Goal: Transaction & Acquisition: Obtain resource

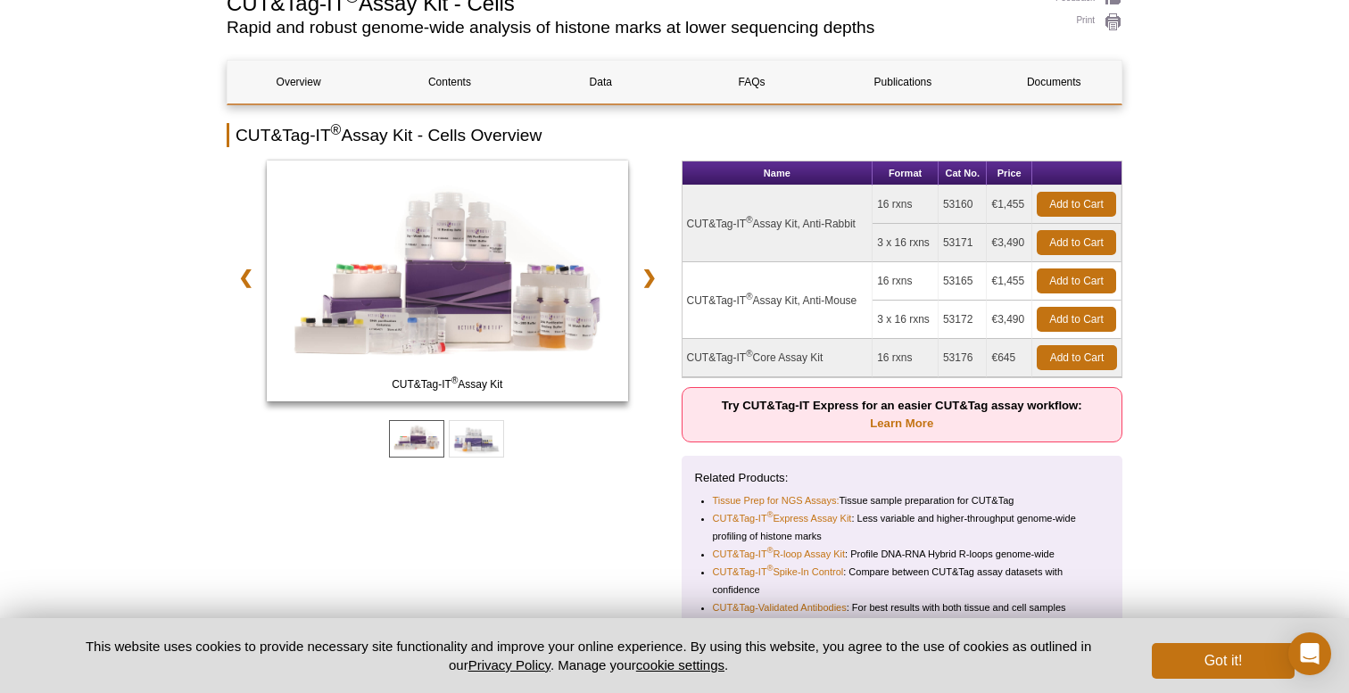
scroll to position [193, 0]
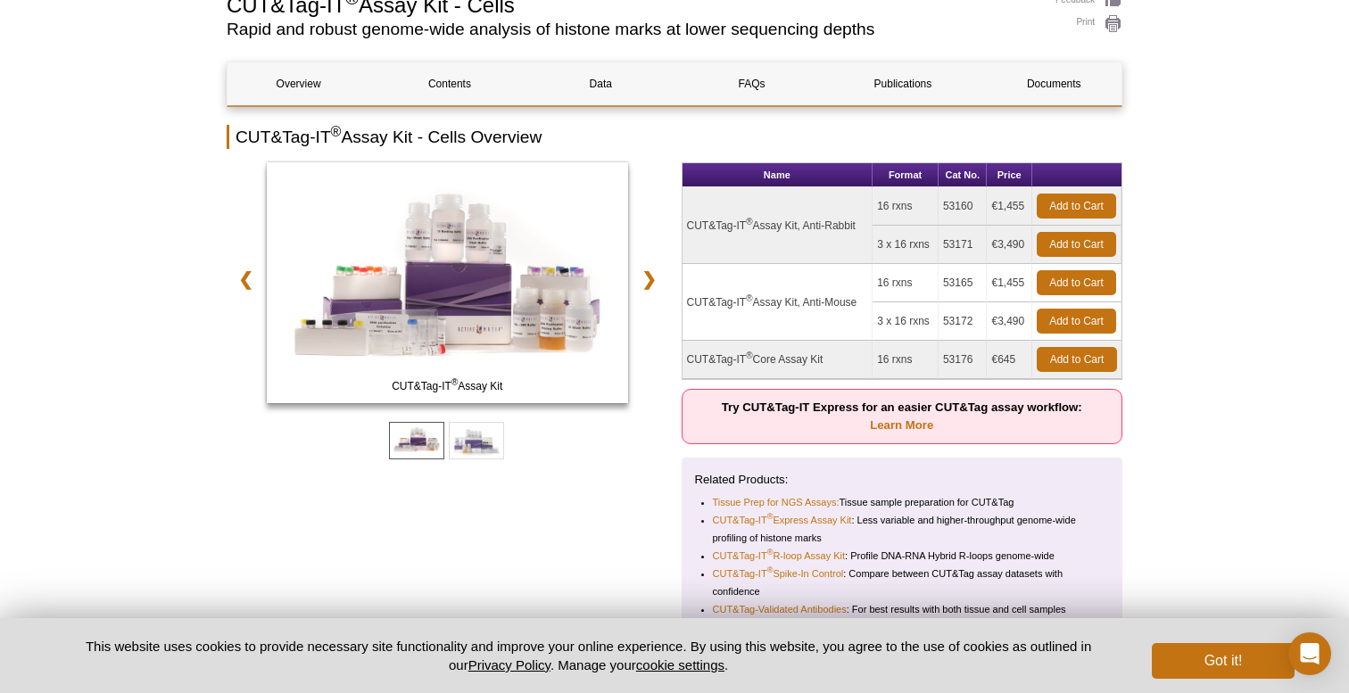
click at [795, 224] on td "CUT&Tag-IT ® Assay Kit, Anti-Rabbit" at bounding box center [777, 225] width 191 height 77
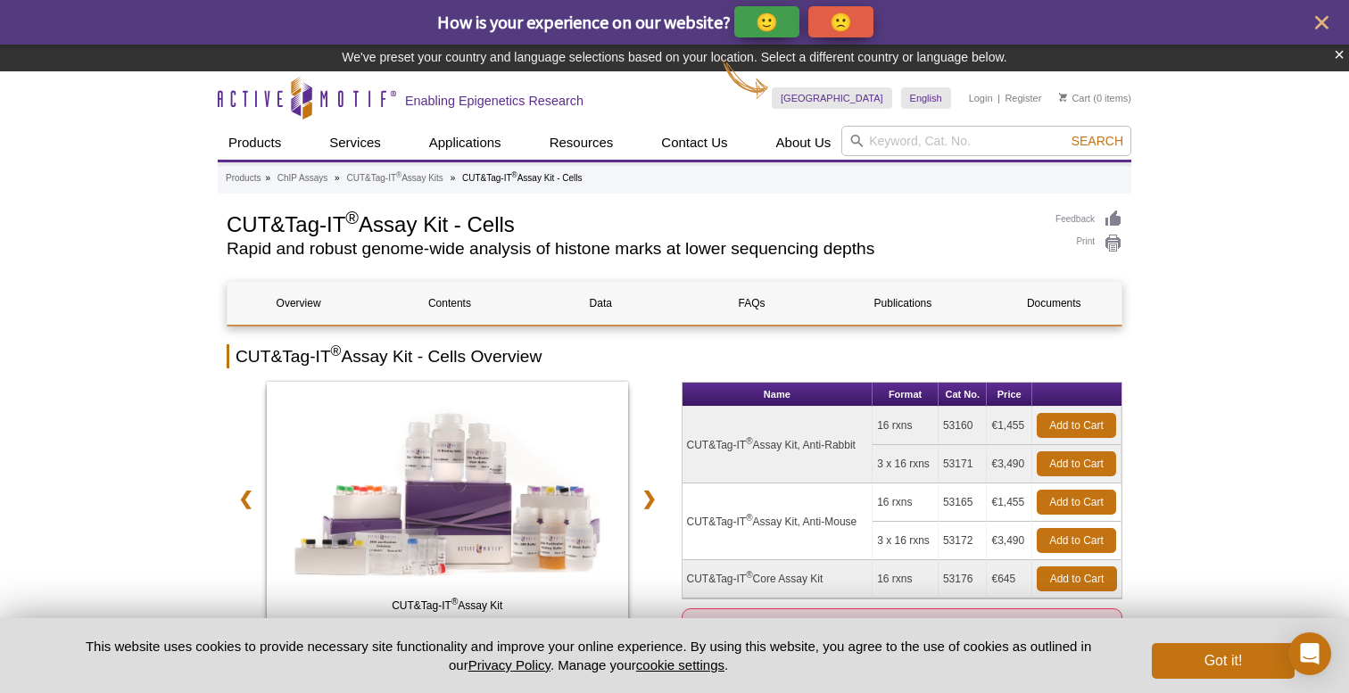
click at [486, 351] on h2 "CUT&Tag-IT ® Assay Kit - Cells Overview" at bounding box center [674, 356] width 895 height 24
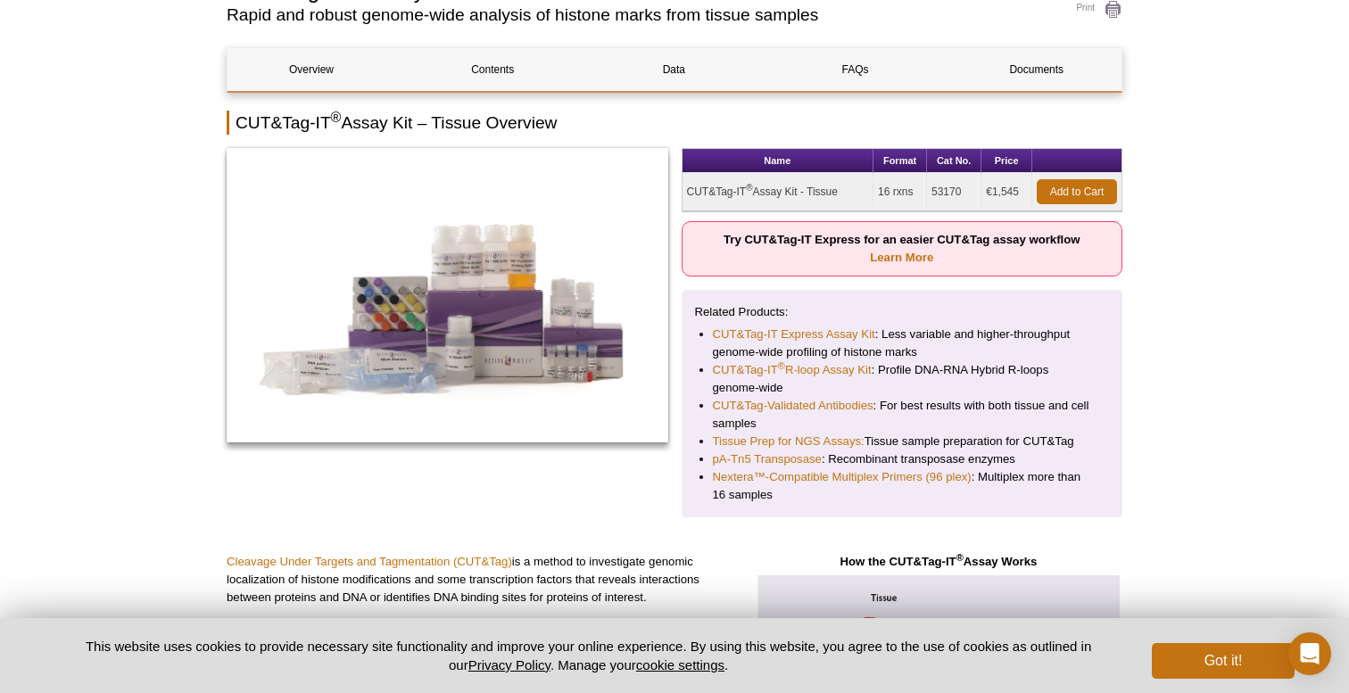
scroll to position [161, 0]
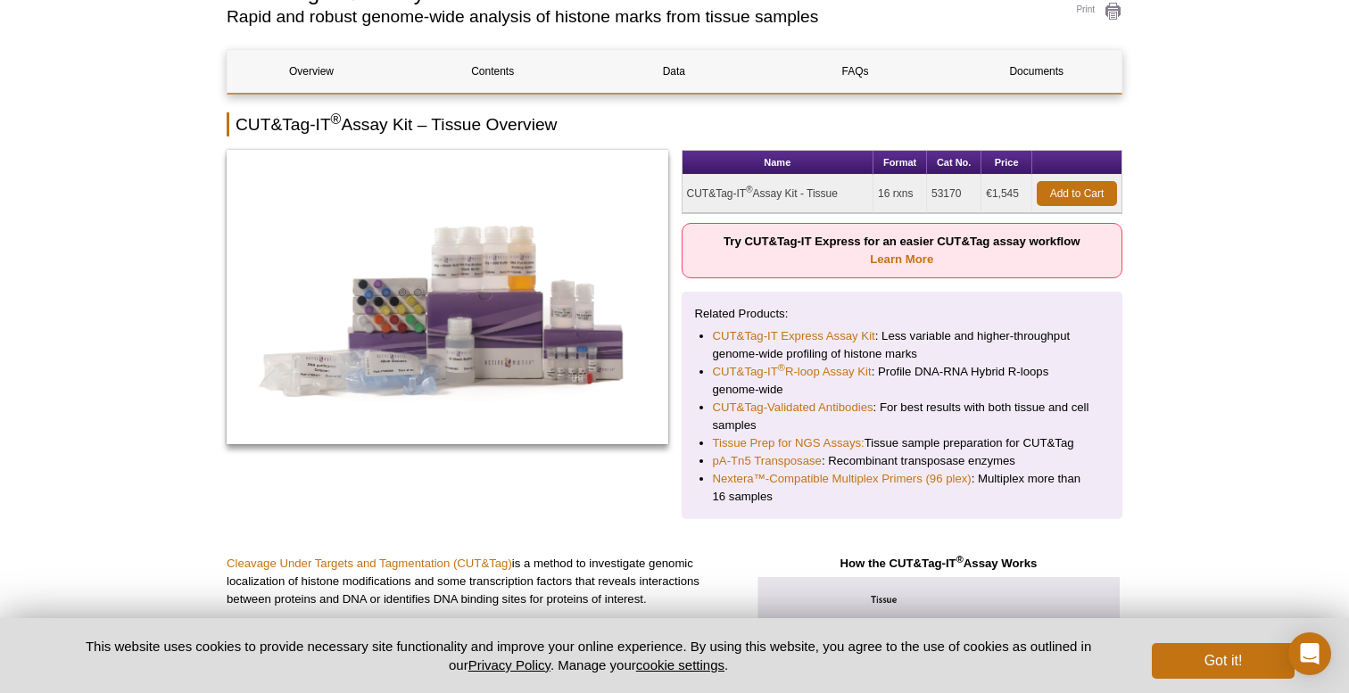
click at [799, 194] on td "CUT&Tag-IT ® Assay Kit - Tissue" at bounding box center [778, 194] width 192 height 38
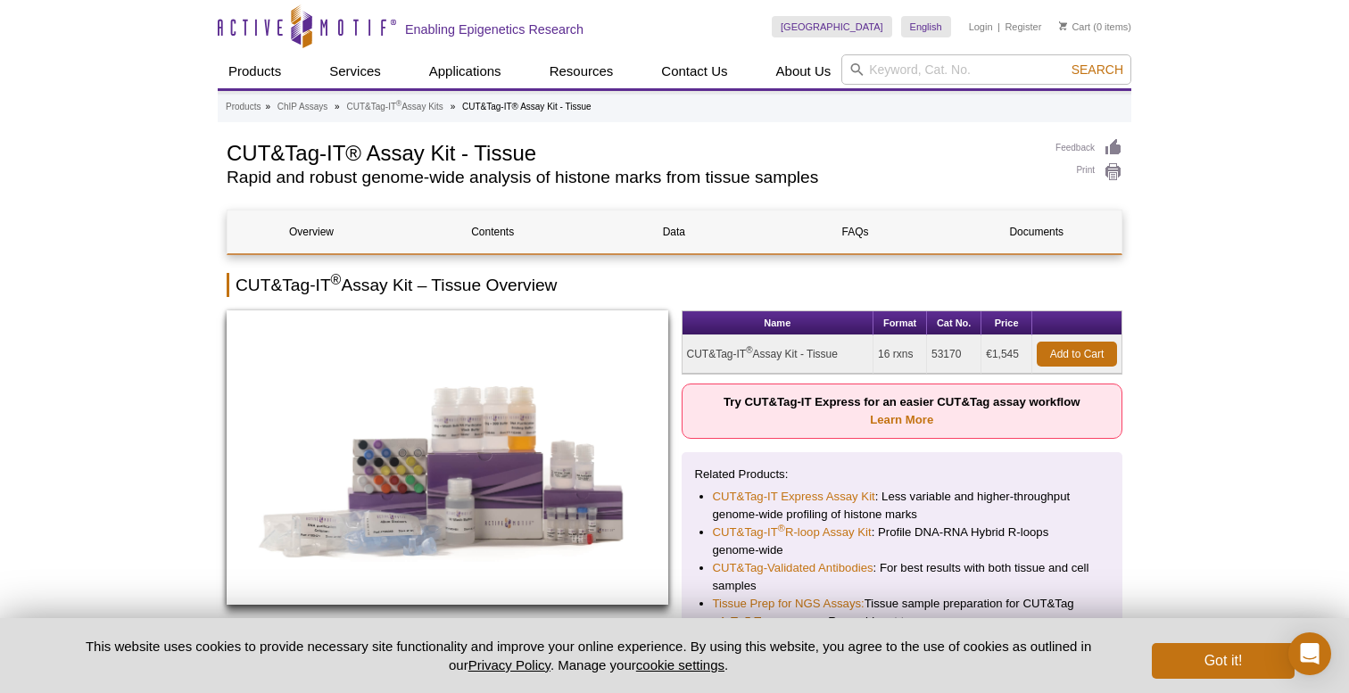
scroll to position [0, 0]
click at [1044, 244] on link "Documents" at bounding box center [1037, 231] width 168 height 43
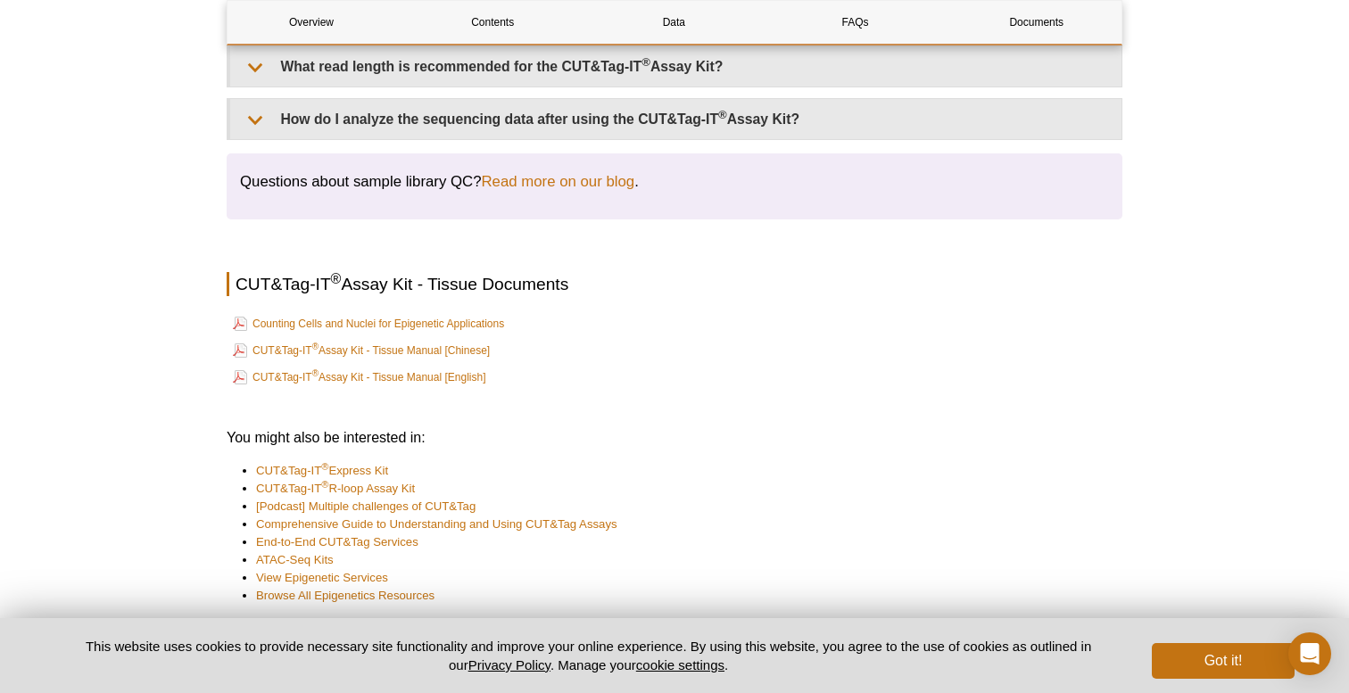
scroll to position [4611, 0]
click at [422, 388] on link "CUT&Tag-IT ® Assay Kit - Tissue Manual [English]" at bounding box center [359, 377] width 252 height 21
